Goal: Transaction & Acquisition: Subscribe to service/newsletter

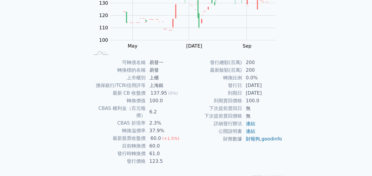
scroll to position [96, 0]
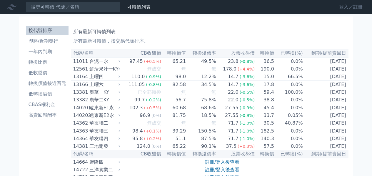
click at [344, 9] on link "登入／註冊" at bounding box center [350, 6] width 33 height 9
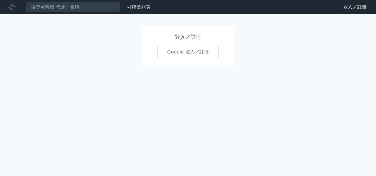
click at [187, 51] on link "Google 登入／註冊" at bounding box center [188, 52] width 61 height 12
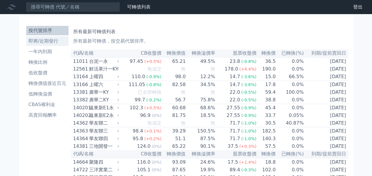
click at [55, 42] on li "即將/近期發行" at bounding box center [47, 41] width 42 height 7
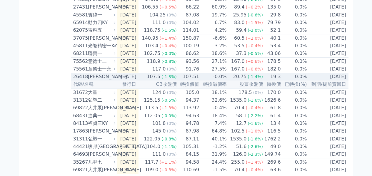
scroll to position [141, 0]
